Goal: Task Accomplishment & Management: Manage account settings

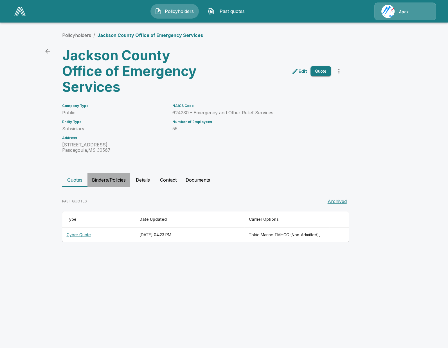
click at [101, 182] on button "Binders/Policies" at bounding box center [108, 180] width 43 height 14
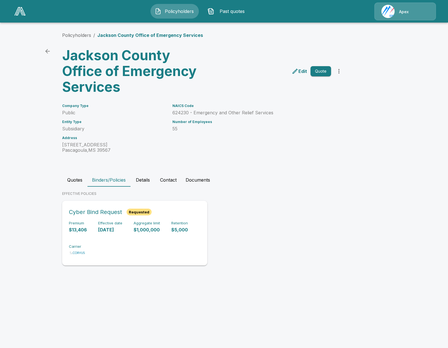
click at [107, 233] on div "Premium $13,406 Effective date 9/26/2025 Aggregate limit $1,000,000 Retention $…" at bounding box center [135, 238] width 132 height 35
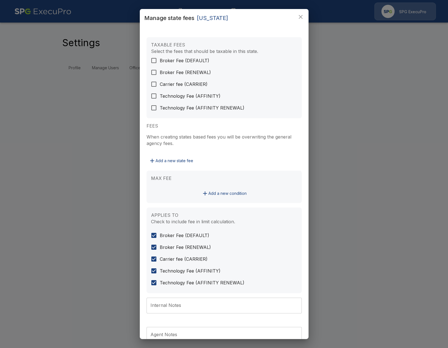
click at [35, 176] on div "Manage state fees [US_STATE] TAXABLE FEES Select the fees that should be taxabl…" at bounding box center [224, 174] width 448 height 348
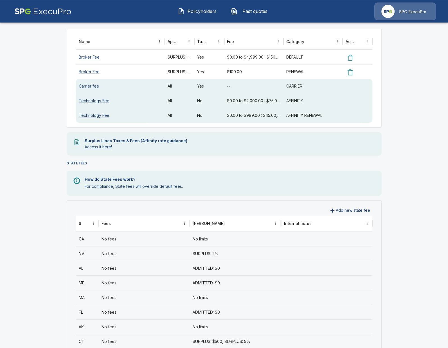
click at [48, 161] on main "Settings Profile Manage Users Offices License Management Fees Addresses DEFAULT…" at bounding box center [224, 281] width 448 height 692
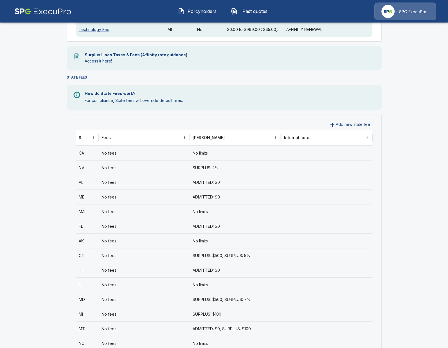
scroll to position [150, 0]
click at [84, 140] on icon "Sort" at bounding box center [85, 138] width 5 height 5
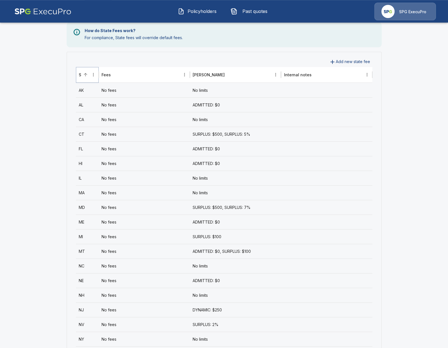
scroll to position [215, 0]
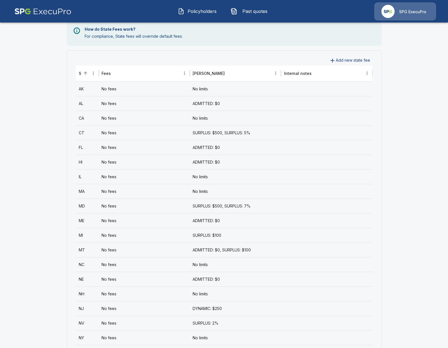
click at [129, 117] on div "No fees" at bounding box center [144, 118] width 91 height 15
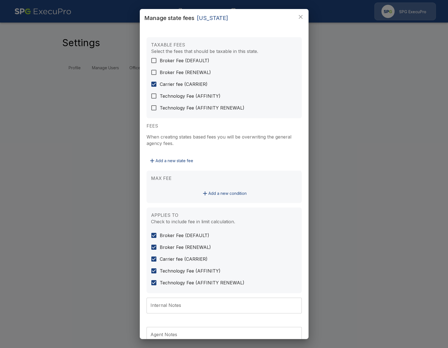
click at [70, 151] on div "Manage state fees California TAXABLE FEES Select the fees that should be taxabl…" at bounding box center [224, 174] width 448 height 348
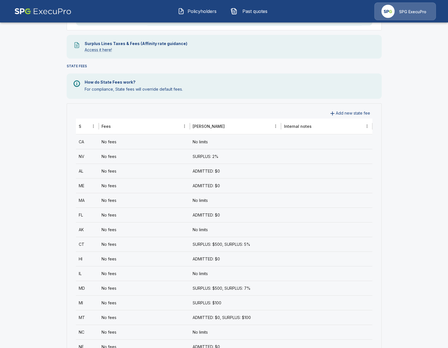
scroll to position [162, 0]
click at [86, 128] on icon "Sort" at bounding box center [85, 125] width 5 height 5
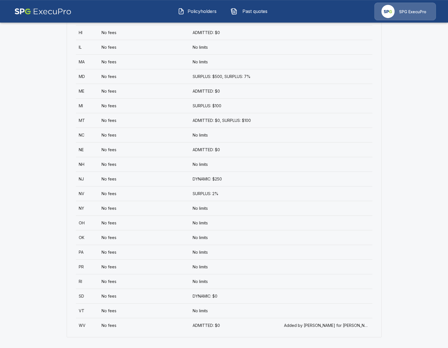
scroll to position [344, 0]
click at [262, 284] on div "No limits" at bounding box center [235, 280] width 91 height 15
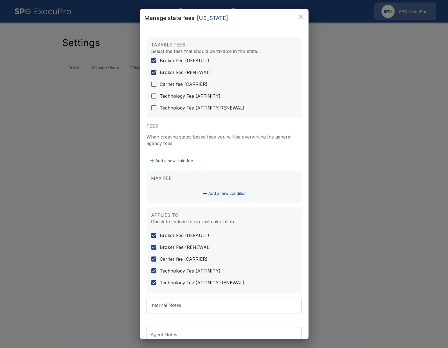
click at [18, 120] on div "Manage state fees Rhode Island TAXABLE FEES Select the fees that should be taxa…" at bounding box center [224, 174] width 448 height 348
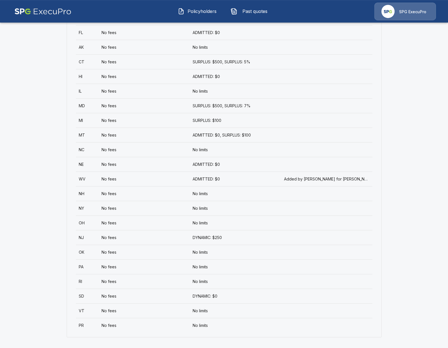
scroll to position [344, 0]
click at [126, 209] on div "No fees" at bounding box center [144, 207] width 91 height 15
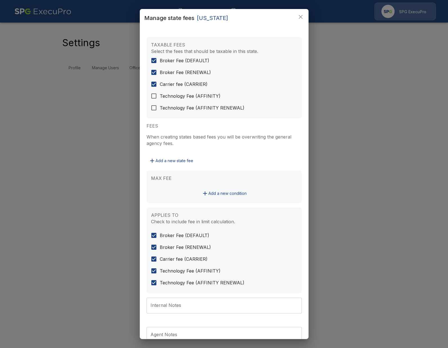
click at [66, 126] on div "Manage state fees New York TAXABLE FEES Select the fees that should be taxable …" at bounding box center [224, 174] width 448 height 348
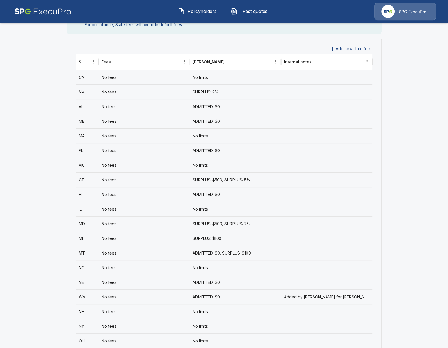
scroll to position [227, 0]
click at [86, 64] on button "Sort" at bounding box center [86, 61] width 8 height 8
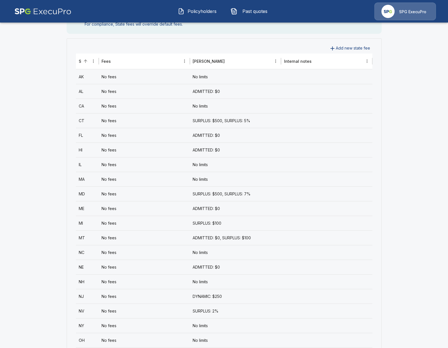
click at [239, 134] on div "ADMITTED: $0" at bounding box center [235, 135] width 91 height 15
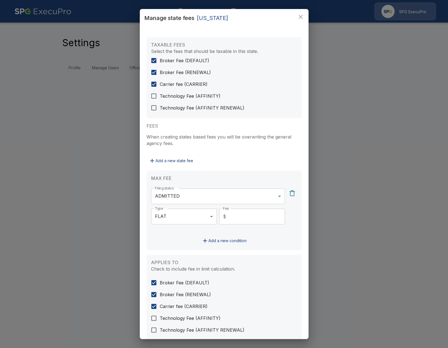
click at [39, 79] on div "Manage state fees Florida TAXABLE FEES Select the fees that should be taxable i…" at bounding box center [224, 174] width 448 height 348
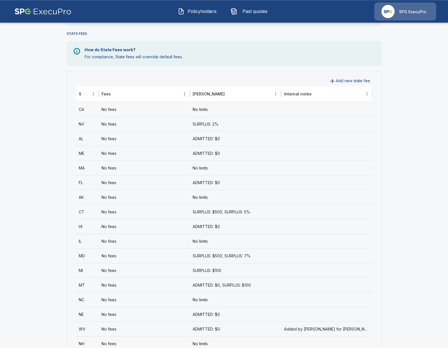
scroll to position [194, 0]
click at [83, 95] on button "Sort" at bounding box center [86, 93] width 8 height 8
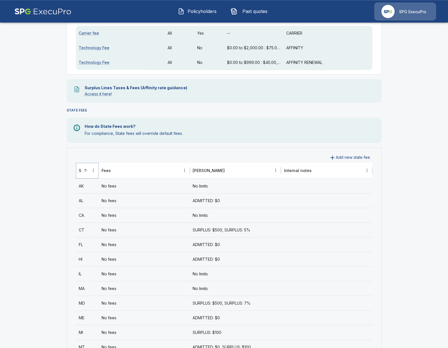
scroll to position [117, 0]
click at [94, 172] on icon "State column menu" at bounding box center [93, 170] width 5 height 5
click at [46, 172] on main "Settings Profile Manage Users Offices License Management Fees Addresses DEFAULT…" at bounding box center [224, 229] width 448 height 692
click at [239, 189] on div "No limits" at bounding box center [235, 186] width 91 height 15
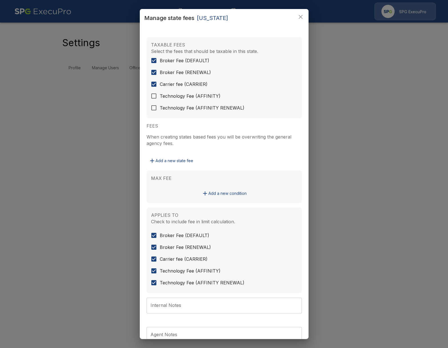
click at [47, 161] on div "Manage state fees Alaska TAXABLE FEES Select the fees that should be taxable in…" at bounding box center [224, 174] width 448 height 348
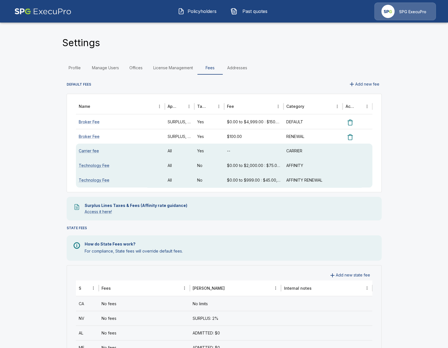
click at [165, 324] on div "No fees" at bounding box center [144, 318] width 91 height 15
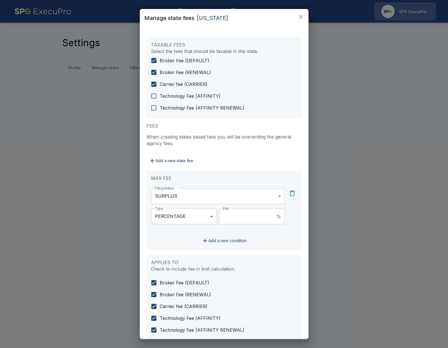
click at [50, 255] on div "**********" at bounding box center [224, 174] width 448 height 348
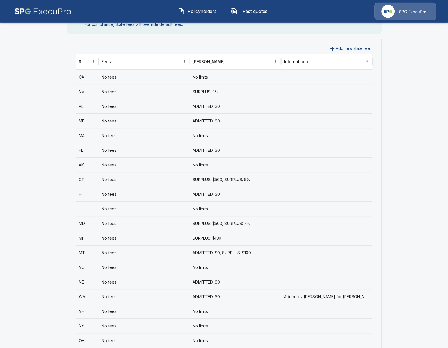
scroll to position [227, 0]
click at [138, 154] on div "No fees" at bounding box center [144, 149] width 91 height 15
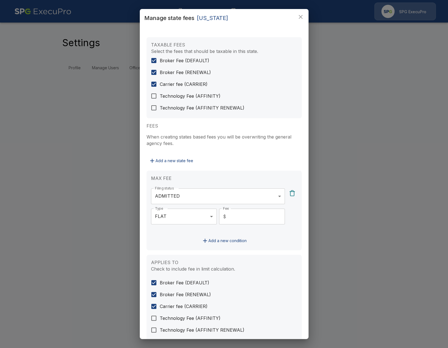
click at [49, 143] on div "Manage state fees Florida TAXABLE FEES Select the fees that should be taxable i…" at bounding box center [224, 174] width 448 height 348
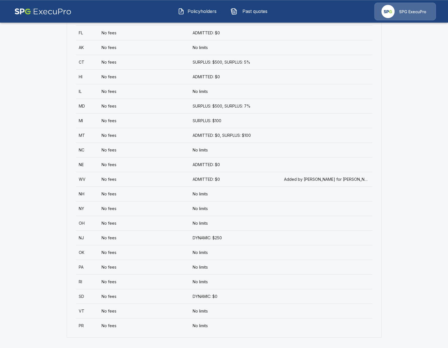
scroll to position [344, 0]
click at [149, 322] on div "No fees" at bounding box center [144, 324] width 91 height 15
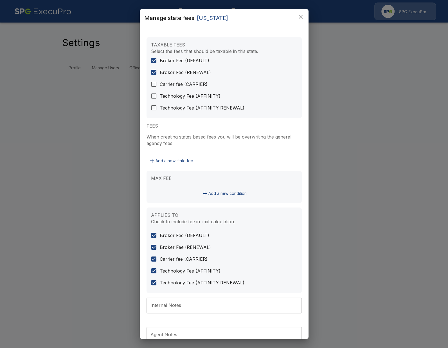
click at [83, 297] on div "Manage state fees Puerto Rico TAXABLE FEES Select the fees that should be taxab…" at bounding box center [224, 174] width 448 height 348
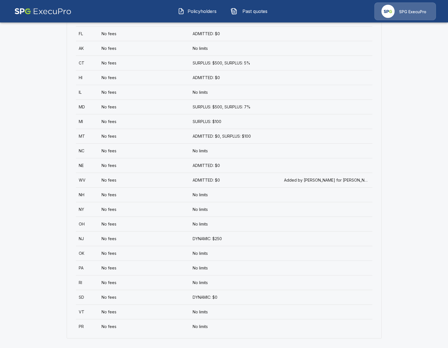
scroll to position [344, 0]
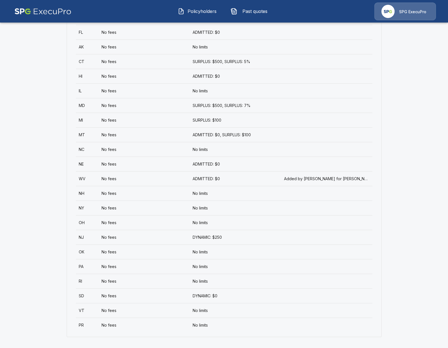
click at [134, 308] on div "No fees" at bounding box center [144, 310] width 91 height 15
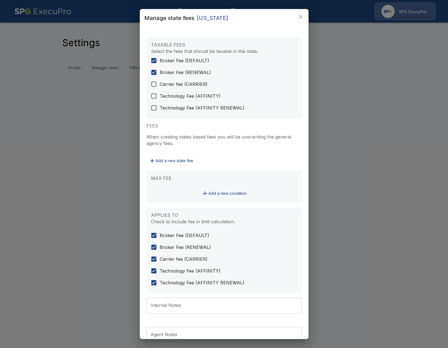
click at [87, 277] on div "Manage state fees Vermont TAXABLE FEES Select the fees that should be taxable i…" at bounding box center [224, 174] width 448 height 348
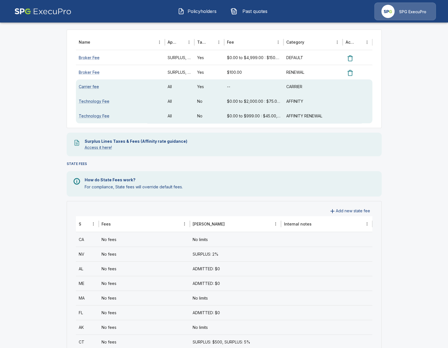
scroll to position [65, 0]
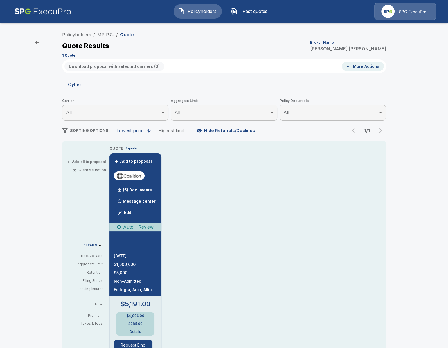
click at [101, 37] on link "MP P.C." at bounding box center [105, 35] width 17 height 6
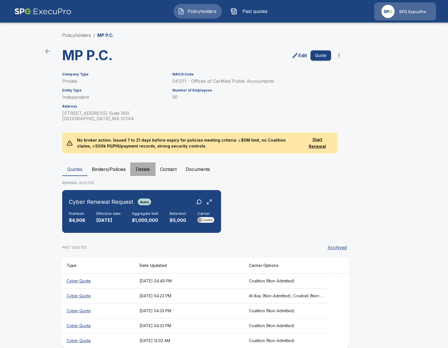
click at [138, 172] on button "Details" at bounding box center [142, 169] width 25 height 14
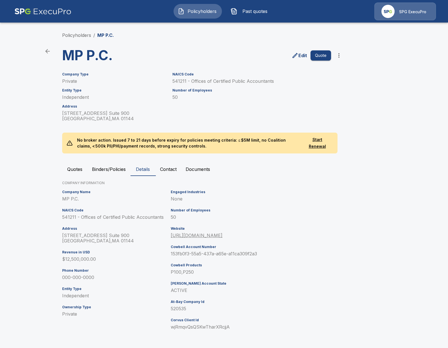
click at [69, 167] on button "Quotes" at bounding box center [74, 169] width 25 height 14
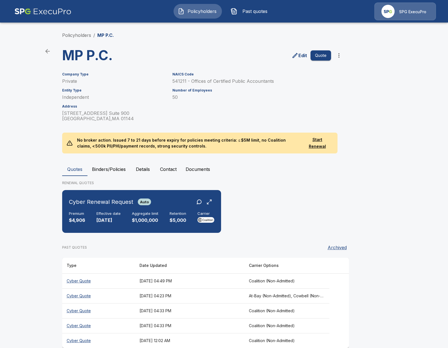
click at [144, 169] on button "Details" at bounding box center [142, 169] width 25 height 14
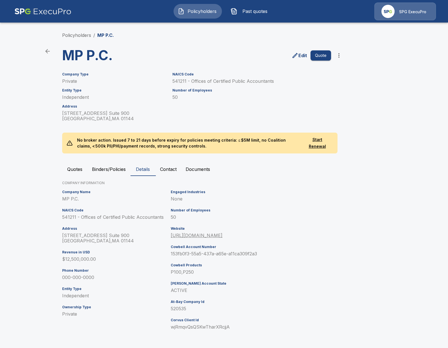
click at [304, 48] on div "Edit Quote" at bounding box center [272, 53] width 143 height 20
click at [300, 55] on p "Edit" at bounding box center [303, 55] width 9 height 7
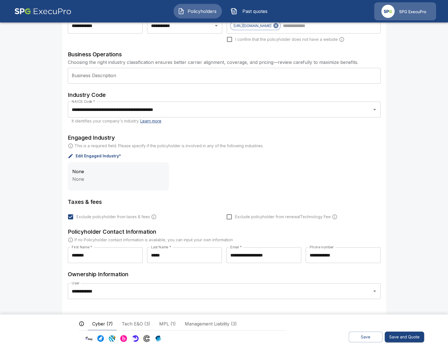
scroll to position [119, 0]
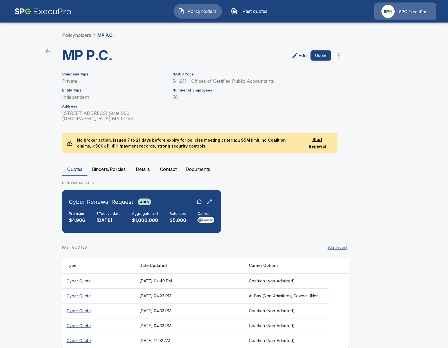
click at [46, 166] on main "Policyholders / MP P.C. MP P.C. Edit Quote Company Type Private Entity Type Ind…" at bounding box center [224, 179] width 448 height 358
click at [297, 60] on link "Edit" at bounding box center [300, 55] width 18 height 9
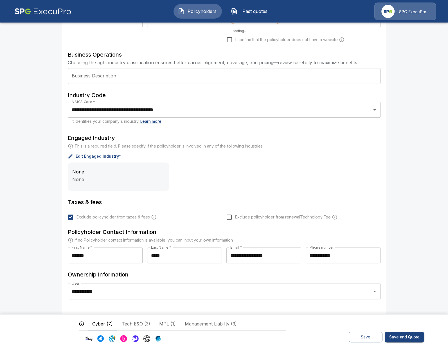
scroll to position [119, 0]
click at [18, 207] on main "**********" at bounding box center [224, 114] width 448 height 466
